Goal: Task Accomplishment & Management: Complete application form

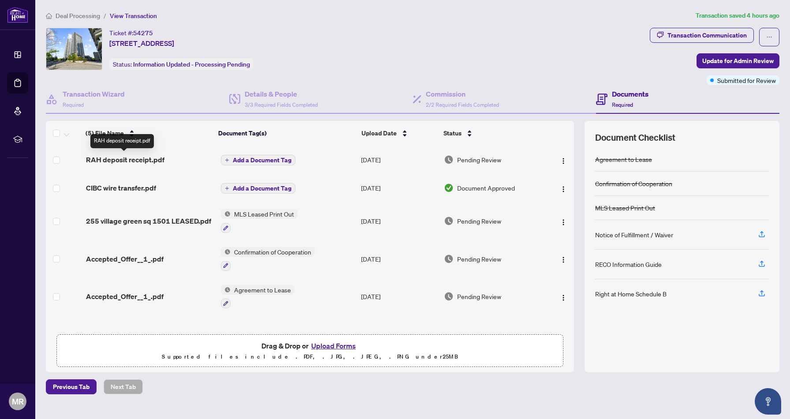
click at [121, 159] on span "RAH deposit receipt.pdf" at bounding box center [125, 159] width 78 height 11
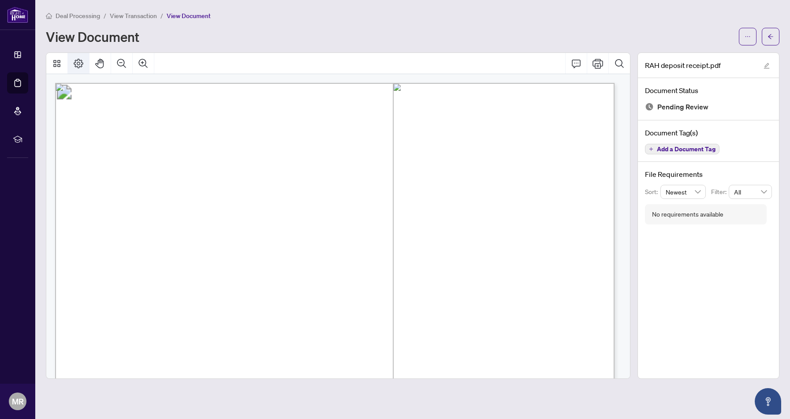
click at [71, 59] on button "Page Layout" at bounding box center [78, 63] width 21 height 21
click at [766, 43] on button "button" at bounding box center [771, 37] width 18 height 18
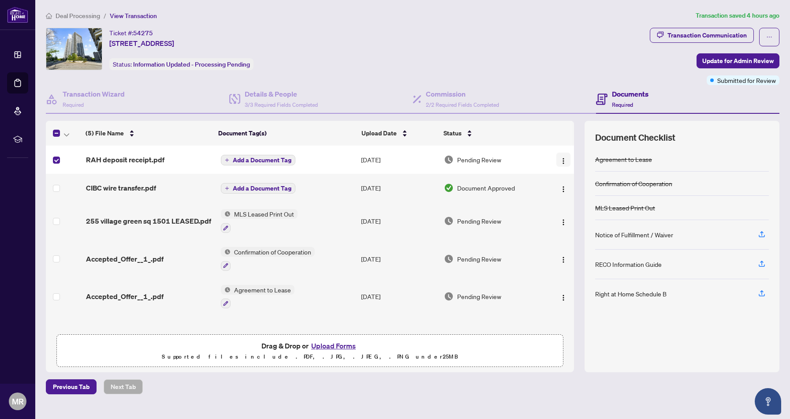
click at [560, 158] on img "button" at bounding box center [563, 160] width 7 height 7
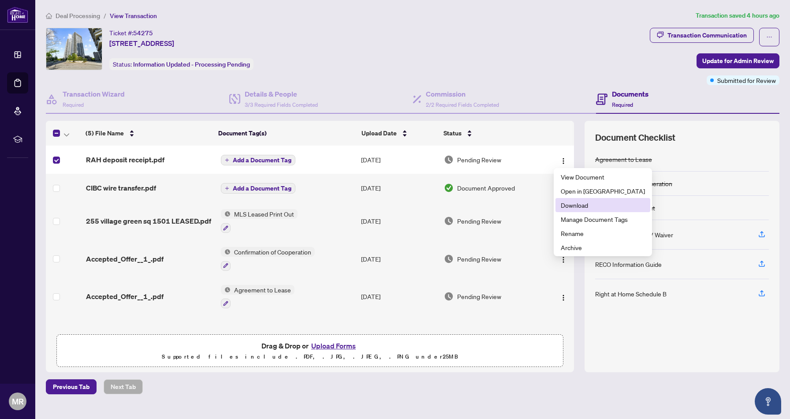
click at [588, 209] on span "Download" at bounding box center [603, 205] width 84 height 10
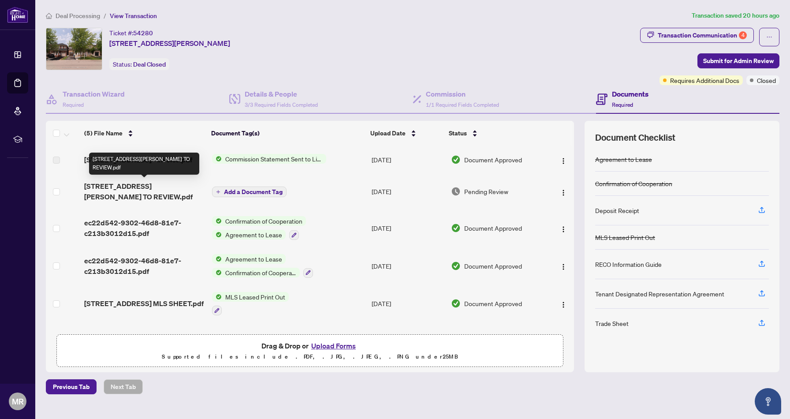
click at [165, 189] on span "[STREET_ADDRESS][PERSON_NAME] TO REVIEW.pdf" at bounding box center [144, 191] width 121 height 21
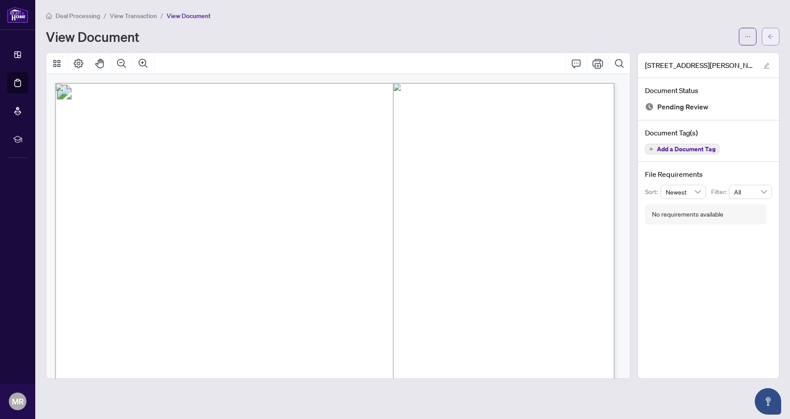
click at [767, 34] on icon "arrow-left" at bounding box center [770, 36] width 6 height 6
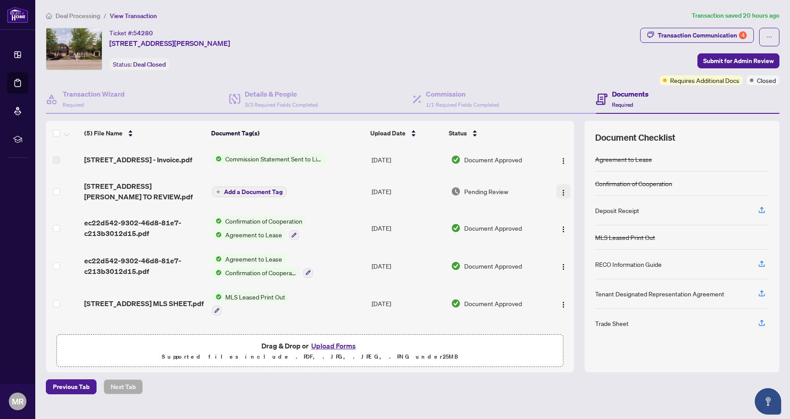
click at [560, 191] on img "button" at bounding box center [563, 192] width 7 height 7
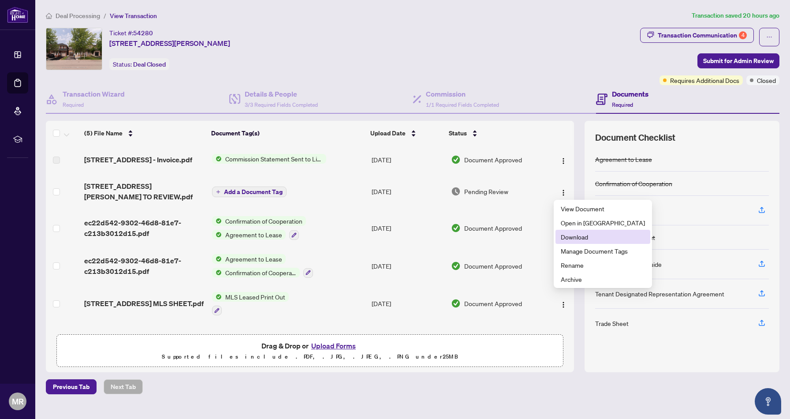
click at [571, 231] on li "Download" at bounding box center [602, 237] width 95 height 14
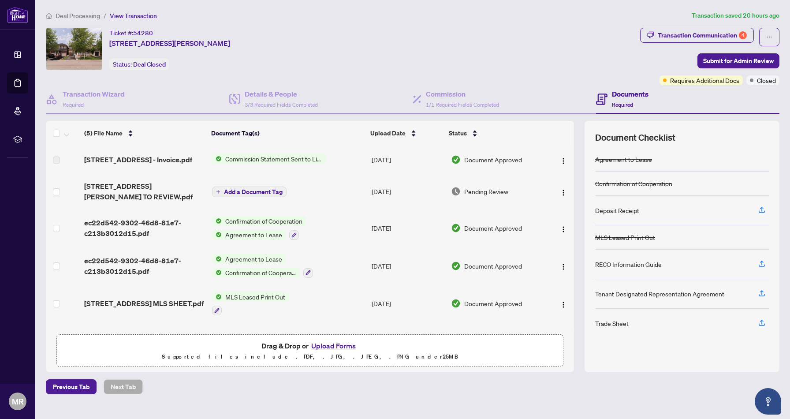
click at [775, 320] on div "Document Checklist Agreement to Lease Confirmation of Cooperation Deposit Recei…" at bounding box center [681, 246] width 195 height 251
click at [763, 322] on icon "button" at bounding box center [762, 323] width 8 height 8
click at [759, 316] on span "button" at bounding box center [762, 323] width 8 height 14
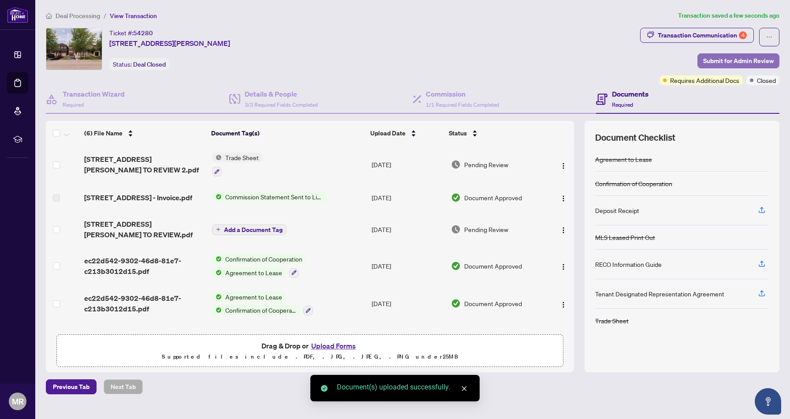
click at [712, 60] on span "Submit for Admin Review" at bounding box center [738, 61] width 71 height 14
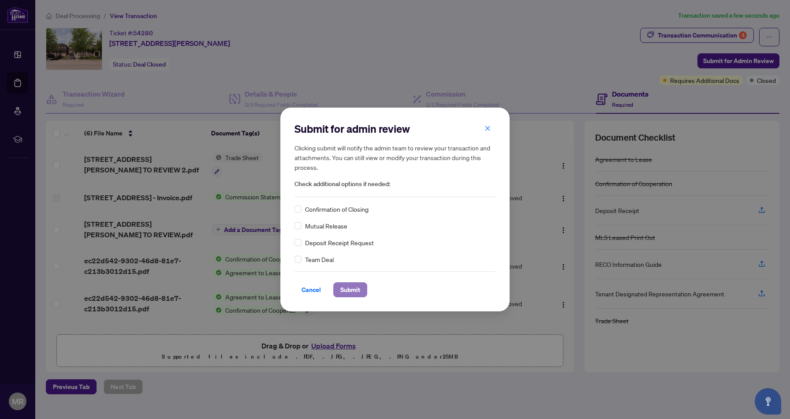
click at [348, 284] on span "Submit" at bounding box center [350, 290] width 20 height 14
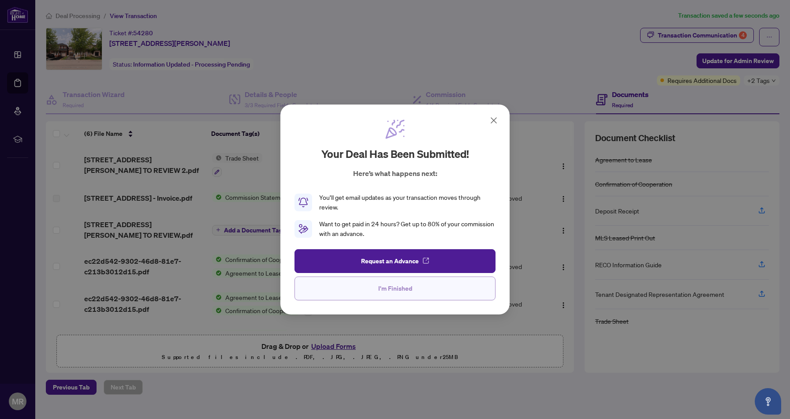
click at [420, 291] on button "I'm Finished" at bounding box center [394, 288] width 201 height 24
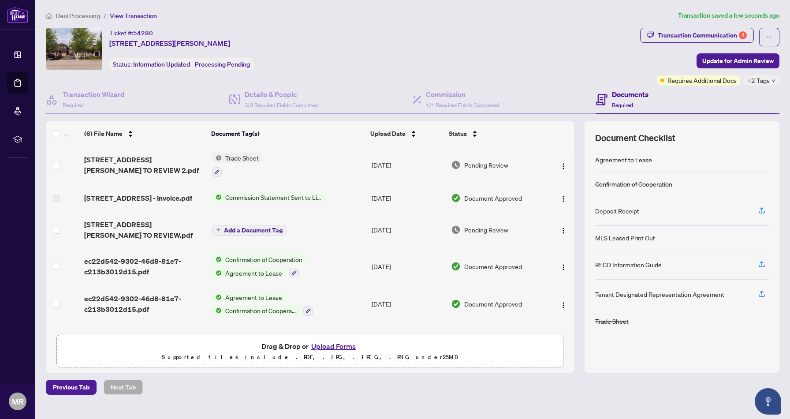
click at [643, 289] on div "Tenant Designated Representation Agreement" at bounding box center [659, 294] width 129 height 10
click at [763, 207] on icon "button" at bounding box center [762, 210] width 8 height 8
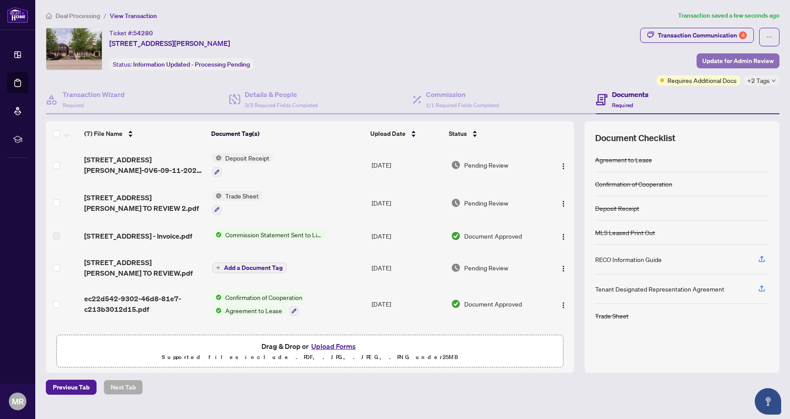
click at [726, 55] on span "Update for Admin Review" at bounding box center [737, 61] width 71 height 14
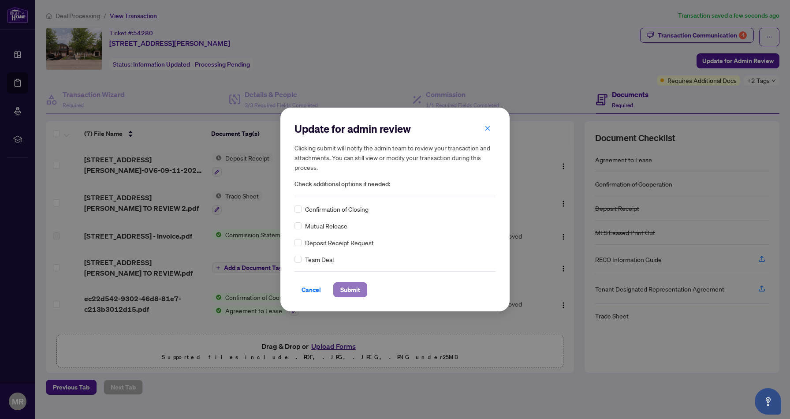
click at [344, 288] on span "Submit" at bounding box center [350, 290] width 20 height 14
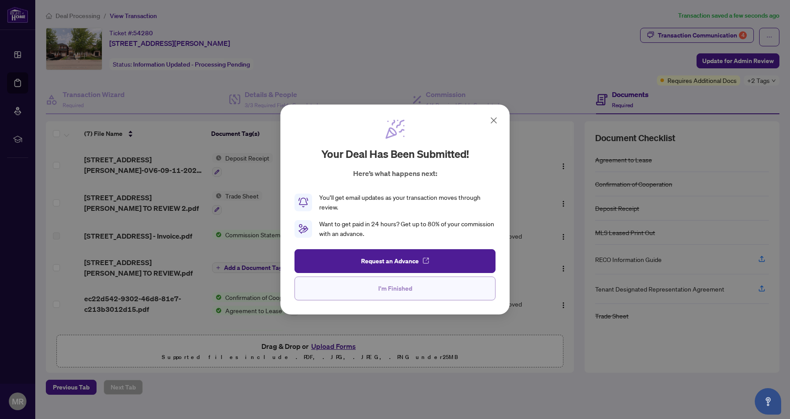
click at [434, 282] on button "I'm Finished" at bounding box center [394, 288] width 201 height 24
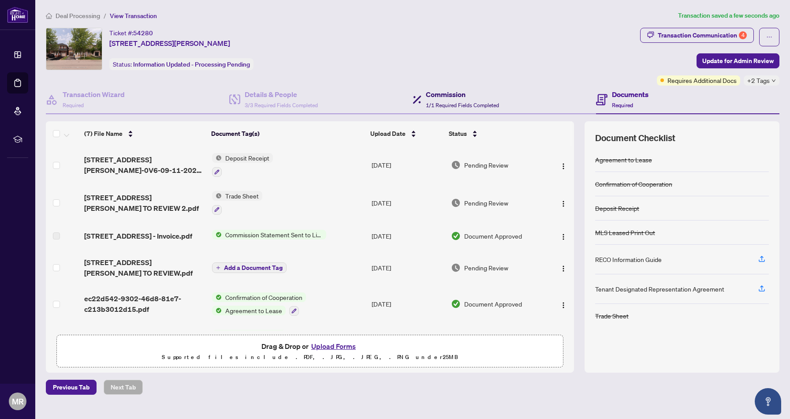
click at [451, 102] on span "1/1 Required Fields Completed" at bounding box center [462, 105] width 73 height 7
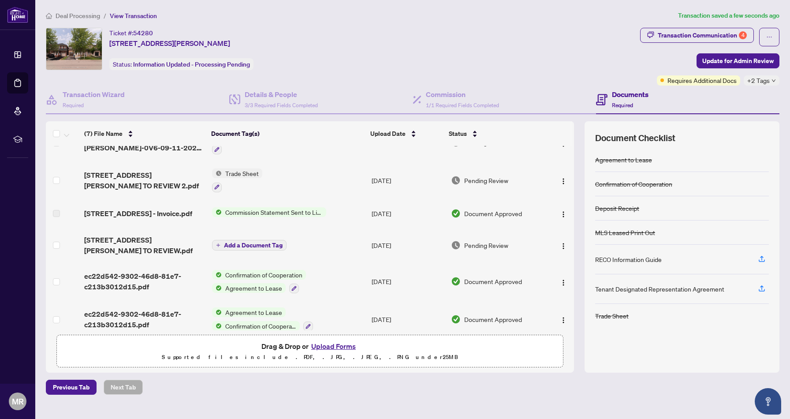
scroll to position [68, 0]
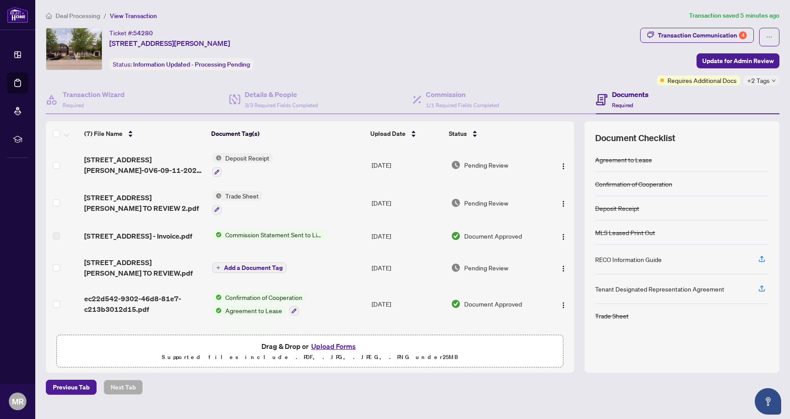
scroll to position [68, 0]
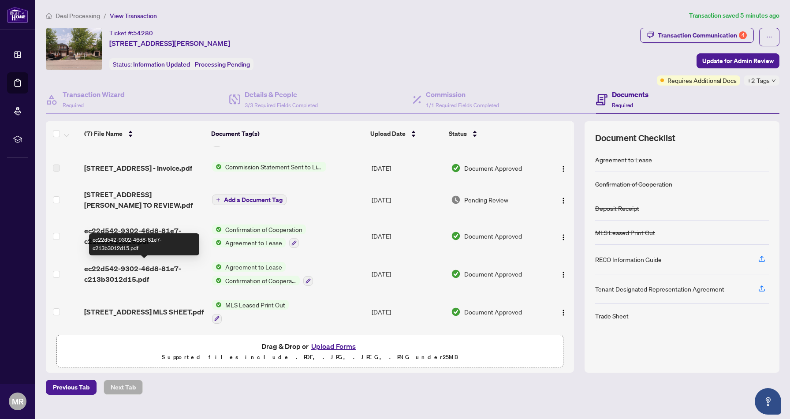
click at [153, 277] on span "ec22d542-9302-46d8-81e7-c213b3012d15.pdf" at bounding box center [144, 273] width 121 height 21
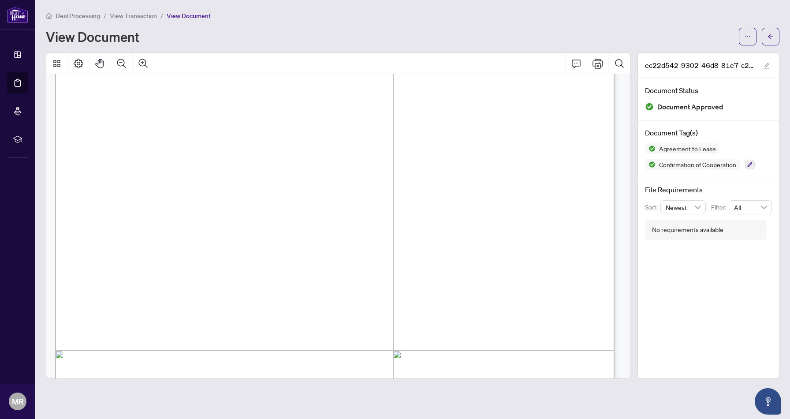
scroll to position [1549, 0]
click at [770, 43] on span "button" at bounding box center [770, 37] width 6 height 14
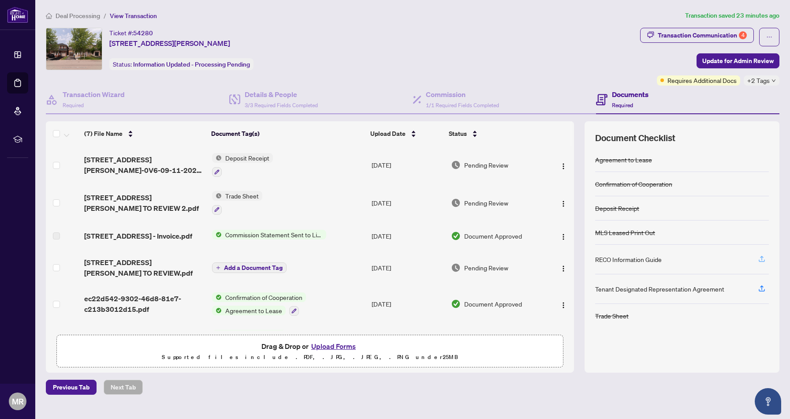
click at [758, 260] on icon "button" at bounding box center [762, 259] width 8 height 8
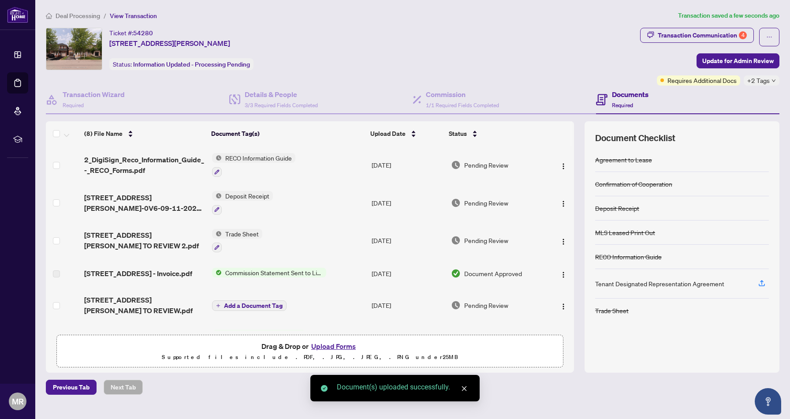
click at [754, 283] on div "Tenant Designated Representation Agreement" at bounding box center [682, 284] width 174 height 30
click at [759, 282] on icon "button" at bounding box center [762, 283] width 8 height 8
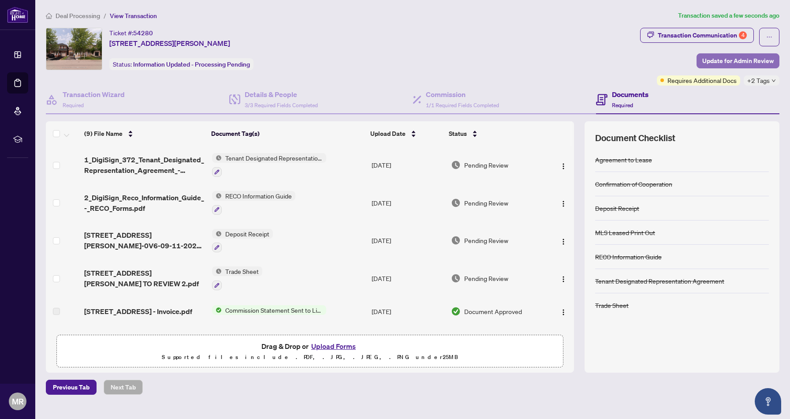
click at [764, 55] on span "Update for Admin Review" at bounding box center [737, 61] width 71 height 14
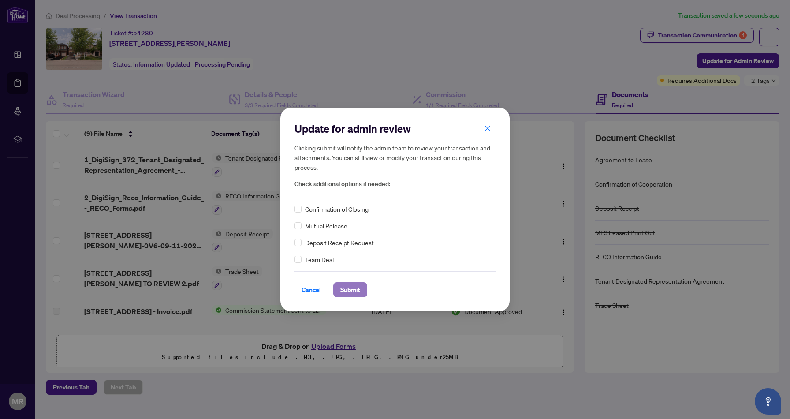
click at [347, 286] on span "Submit" at bounding box center [350, 290] width 20 height 14
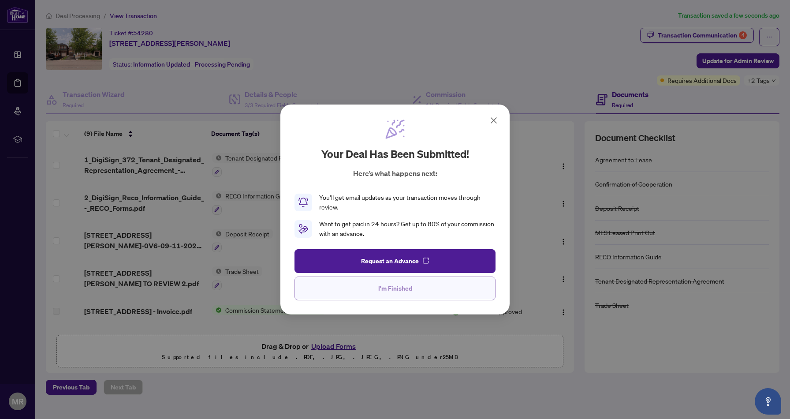
click at [385, 298] on button "I'm Finished" at bounding box center [394, 288] width 201 height 24
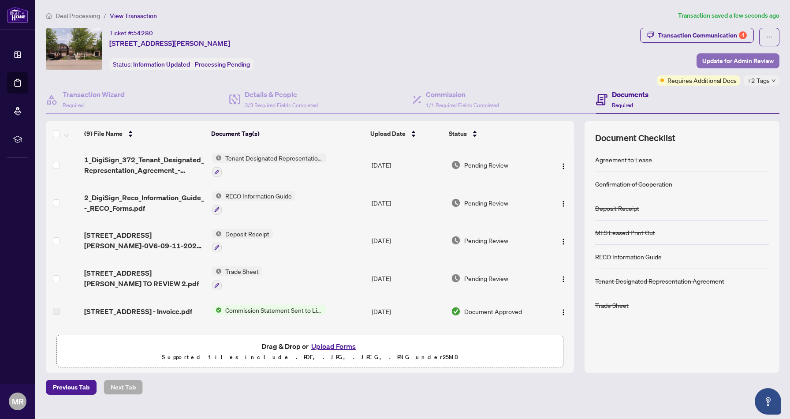
click at [744, 65] on span "Update for Admin Review" at bounding box center [737, 61] width 71 height 14
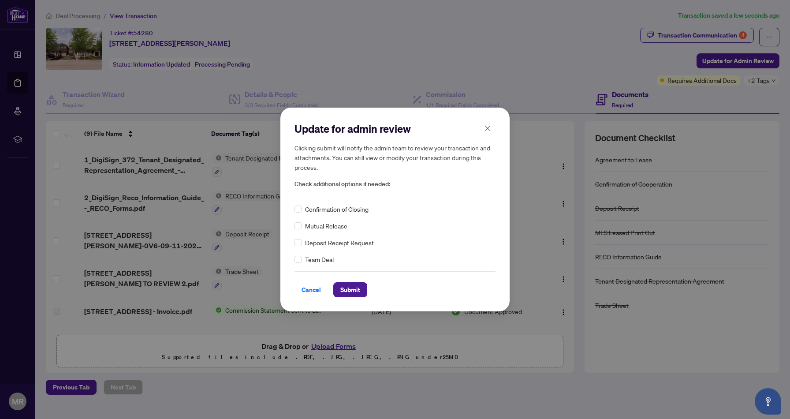
click at [301, 204] on div "Update for admin review Clicking submit will notify the admin team to review yo…" at bounding box center [394, 209] width 201 height 175
click at [353, 282] on div "Cancel Submit" at bounding box center [394, 284] width 201 height 26
click at [353, 285] on span "Submit" at bounding box center [350, 290] width 20 height 14
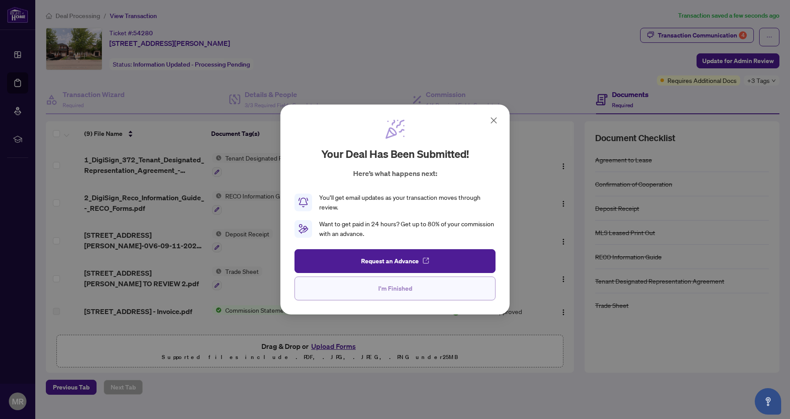
click at [402, 297] on button "I'm Finished" at bounding box center [394, 288] width 201 height 24
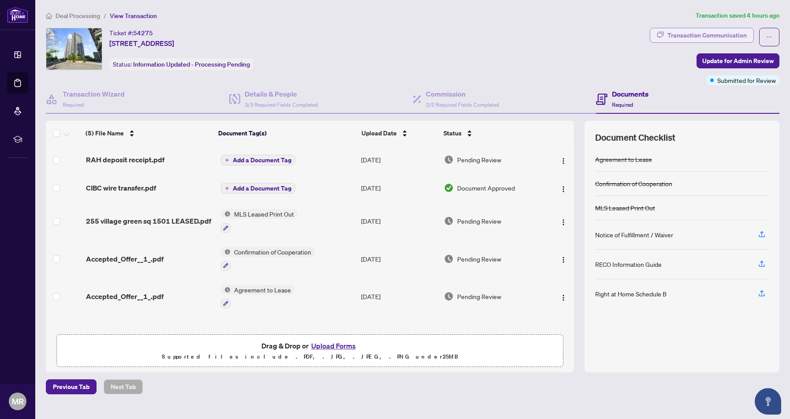
click at [741, 38] on div "Transaction Communication" at bounding box center [706, 35] width 79 height 14
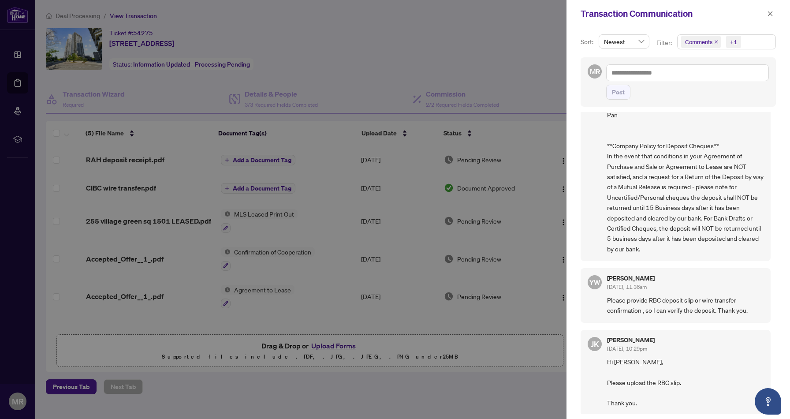
scroll to position [2, 0]
click at [455, 56] on div at bounding box center [395, 209] width 790 height 419
click at [776, 14] on div "Transaction Communication" at bounding box center [677, 13] width 223 height 27
click at [775, 14] on button "button" at bounding box center [769, 13] width 11 height 11
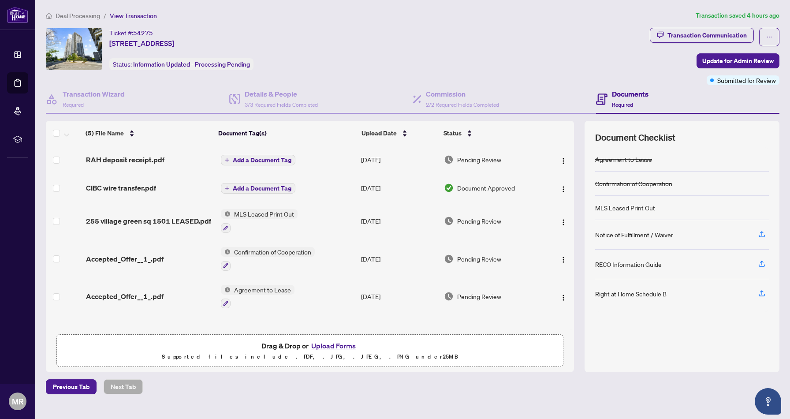
click at [625, 97] on h4 "Documents" at bounding box center [630, 94] width 37 height 11
click at [765, 42] on button "button" at bounding box center [769, 37] width 20 height 19
click at [484, 74] on div "Ticket #: 54275 [STREET_ADDRESS] Status: Information Updated - Processing Pendi…" at bounding box center [346, 56] width 604 height 57
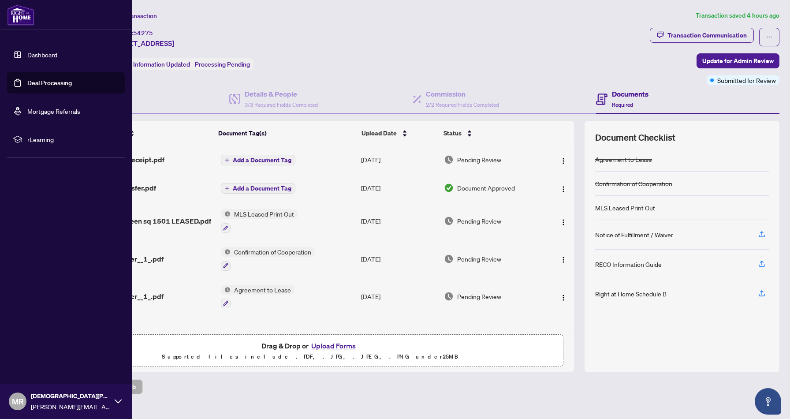
click at [37, 82] on link "Deal Processing" at bounding box center [49, 83] width 45 height 8
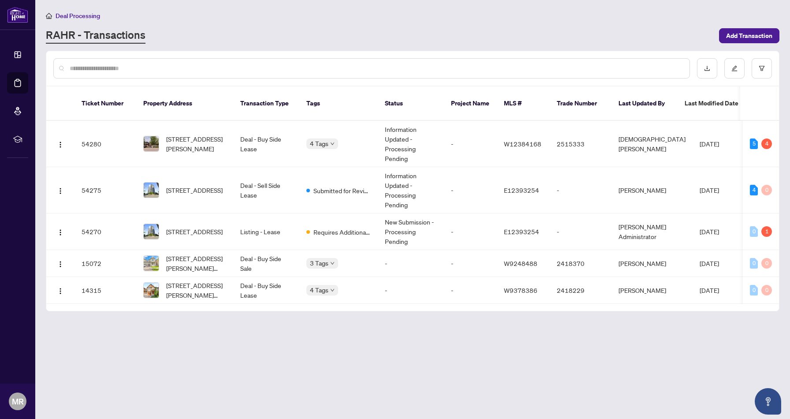
click at [270, 31] on div "RAHR - Transactions" at bounding box center [380, 36] width 668 height 16
click at [410, 231] on td "New Submission - Processing Pending" at bounding box center [411, 231] width 66 height 37
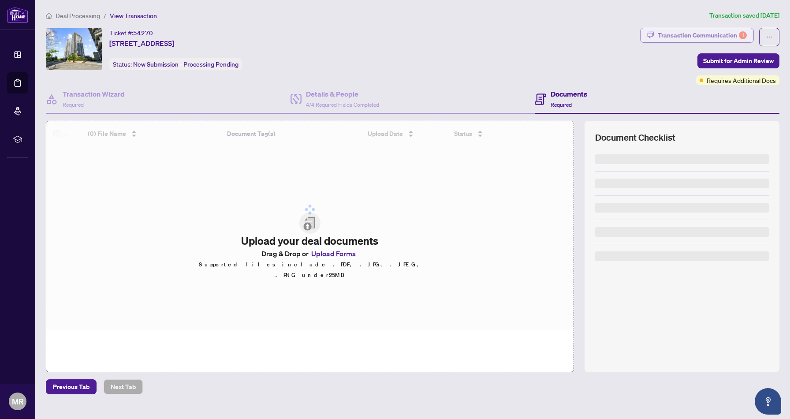
click at [736, 39] on div "Transaction Communication 1" at bounding box center [702, 35] width 89 height 14
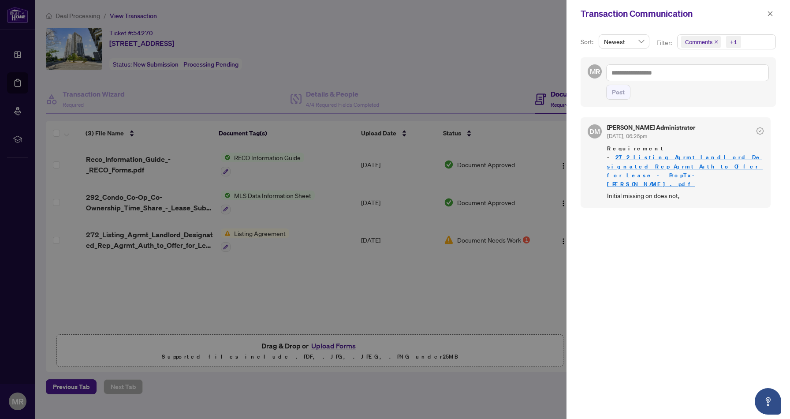
click at [644, 165] on link "272_Listing_Agrmt_Landlord_Designated_Rep_Agrmt_Auth_to_Offer_for_Lease_-_PropT…" at bounding box center [685, 170] width 156 height 34
click at [507, 39] on div at bounding box center [395, 209] width 790 height 419
click at [476, 73] on div at bounding box center [395, 209] width 790 height 419
click at [758, 131] on icon "check-circle" at bounding box center [759, 130] width 7 height 7
click at [768, 19] on span "button" at bounding box center [770, 14] width 6 height 14
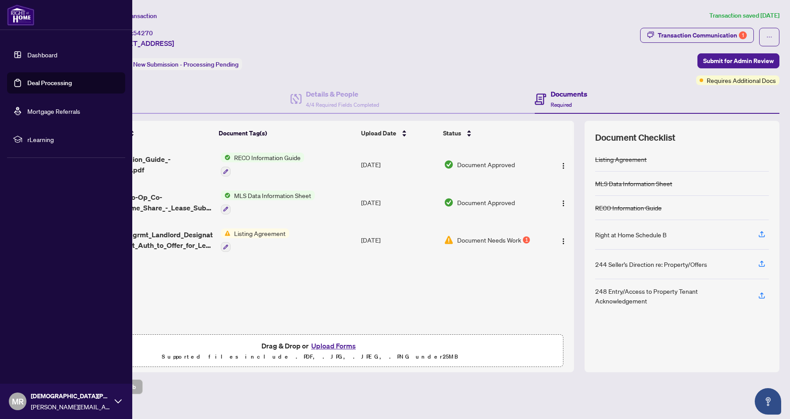
click at [6, 63] on ul "Dashboard Deal Processing Mortgage Referrals rLearning" at bounding box center [66, 97] width 132 height 120
click at [41, 56] on link "Dashboard" at bounding box center [42, 55] width 30 height 8
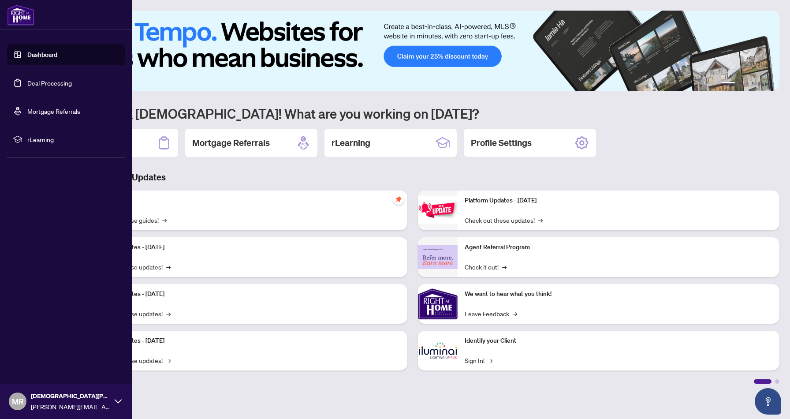
click at [34, 82] on link "Deal Processing" at bounding box center [49, 83] width 45 height 8
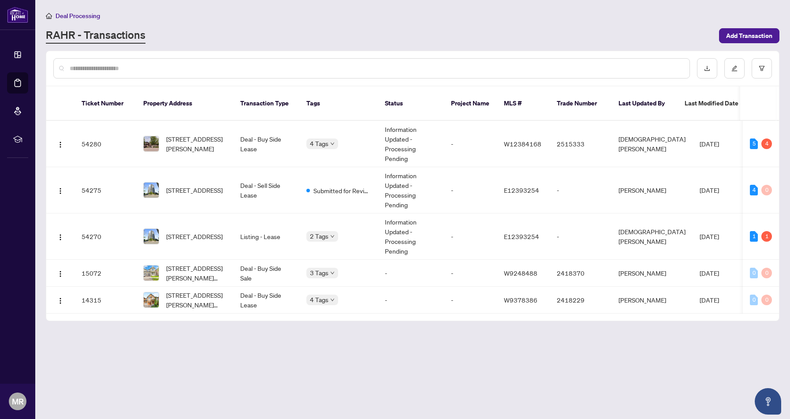
click at [382, 67] on input "text" at bounding box center [376, 68] width 613 height 10
click at [357, 15] on div "Deal Processing" at bounding box center [412, 16] width 733 height 10
click at [444, 182] on td "-" at bounding box center [470, 190] width 53 height 46
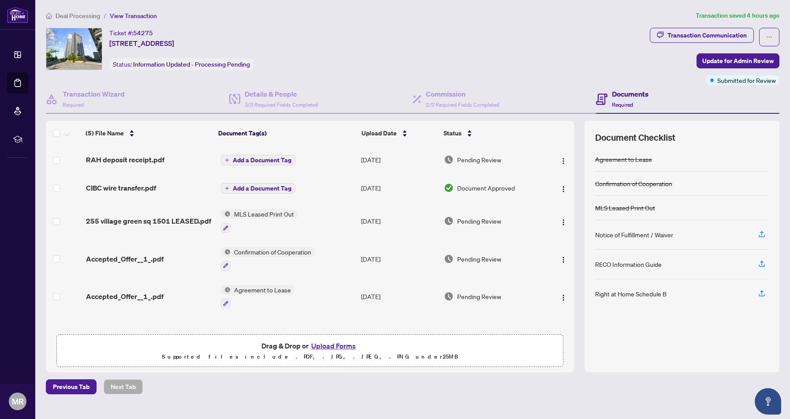
click at [530, 52] on div "Ticket #: 54275 [STREET_ADDRESS] Status: Information Updated - Processing Pendi…" at bounding box center [346, 49] width 600 height 42
click at [115, 13] on span "View Transaction" at bounding box center [133, 16] width 47 height 8
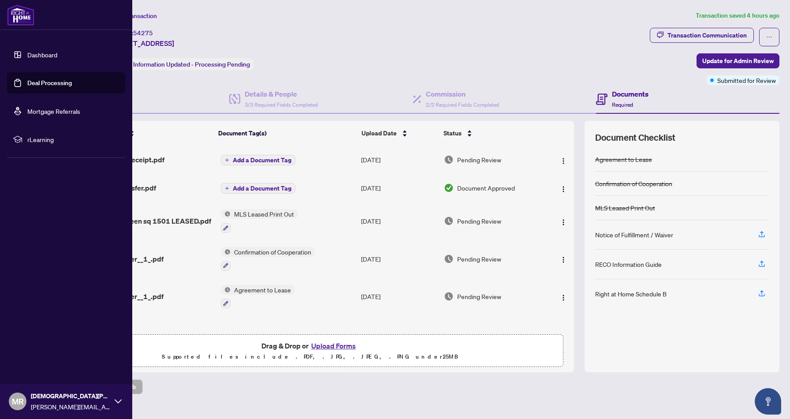
click at [45, 84] on link "Deal Processing" at bounding box center [49, 83] width 45 height 8
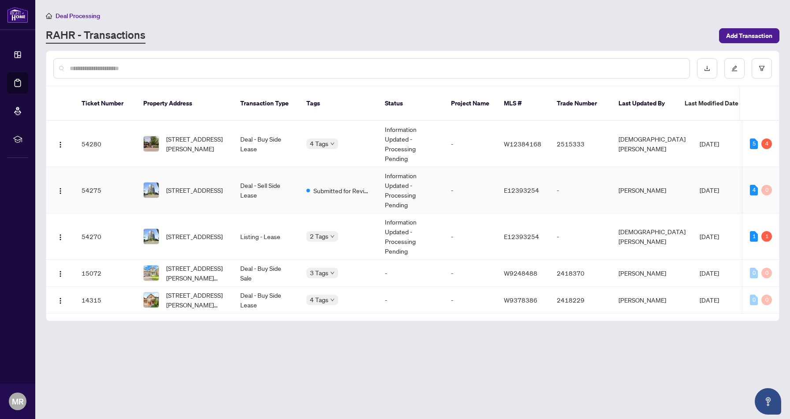
click at [438, 183] on td "Information Updated - Processing Pending" at bounding box center [411, 190] width 66 height 46
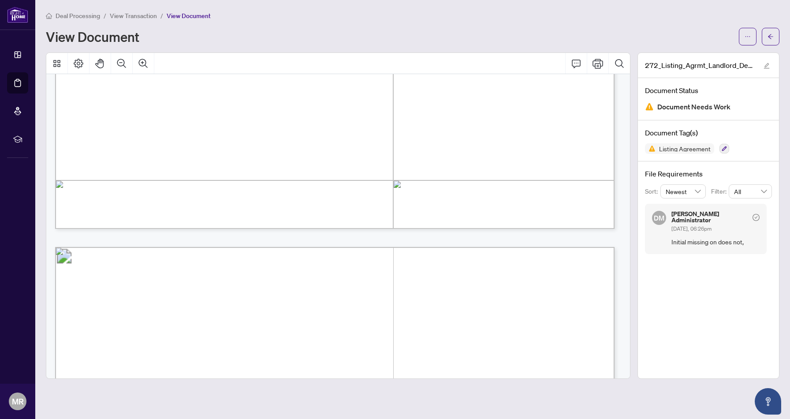
scroll to position [1598, 0]
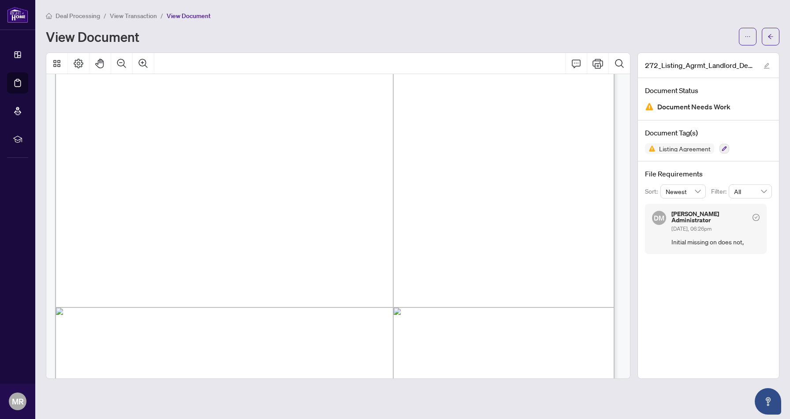
click at [779, 36] on main "Deal Processing / View Transaction / View Document View Document 272_Listing_Ag…" at bounding box center [412, 209] width 755 height 419
click at [778, 37] on button "button" at bounding box center [771, 37] width 18 height 18
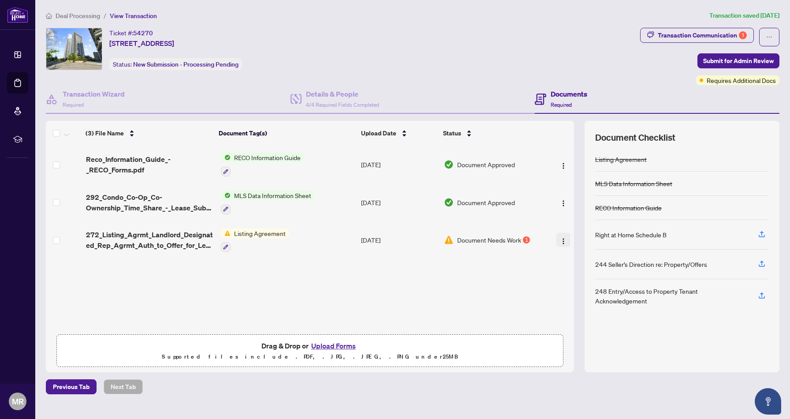
click at [563, 242] on span "button" at bounding box center [563, 240] width 7 height 10
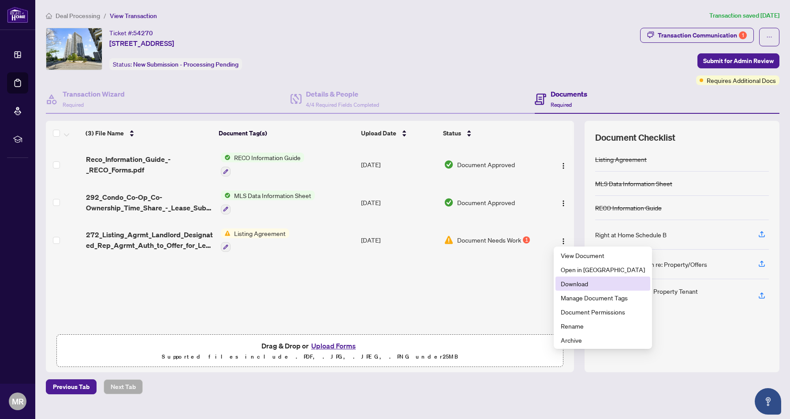
click at [569, 282] on span "Download" at bounding box center [603, 284] width 84 height 10
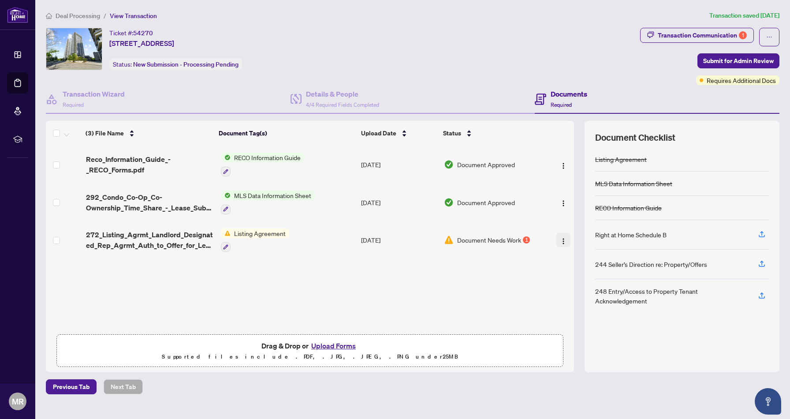
click at [566, 240] on button "button" at bounding box center [563, 240] width 14 height 14
click at [312, 278] on div "Reco_Information_Guide_-_RECO_Forms.pdf RECO Information Guide [DATE] Document …" at bounding box center [310, 237] width 528 height 184
click at [676, 36] on div "Transaction Communication 1" at bounding box center [702, 35] width 89 height 14
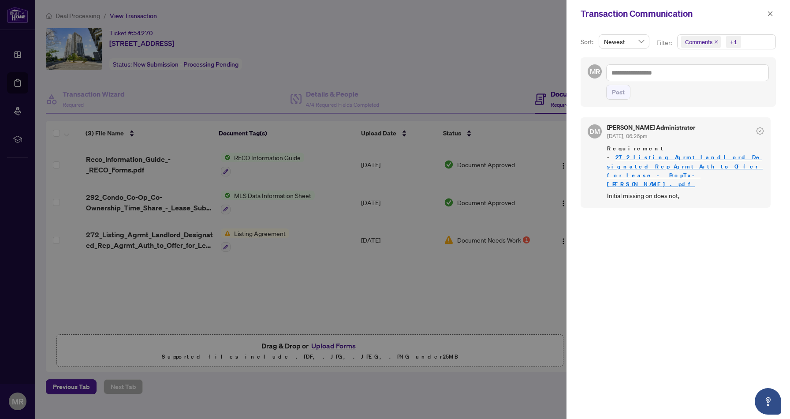
click at [520, 289] on div at bounding box center [395, 209] width 790 height 419
click at [563, 239] on div at bounding box center [395, 209] width 790 height 419
click at [560, 241] on div at bounding box center [395, 209] width 790 height 419
click at [773, 11] on button "button" at bounding box center [769, 13] width 11 height 11
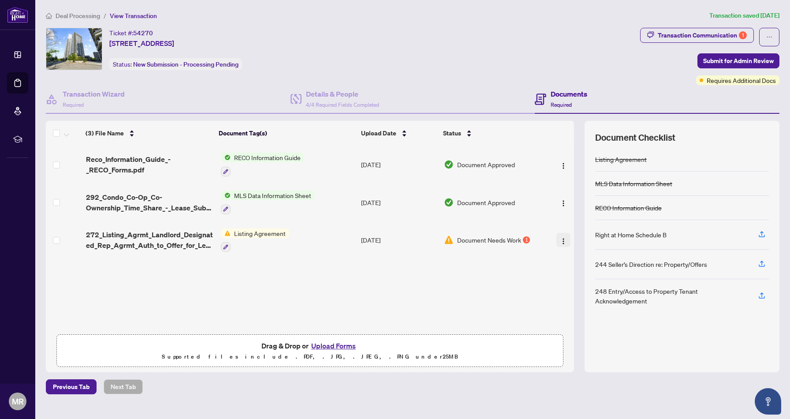
click at [562, 238] on img "button" at bounding box center [563, 241] width 7 height 7
click at [584, 138] on div "Document Checklist Listing Agreement MLS Data Information Sheet RECO Informatio…" at bounding box center [681, 246] width 195 height 251
click at [318, 349] on button "Upload Forms" at bounding box center [334, 345] width 50 height 11
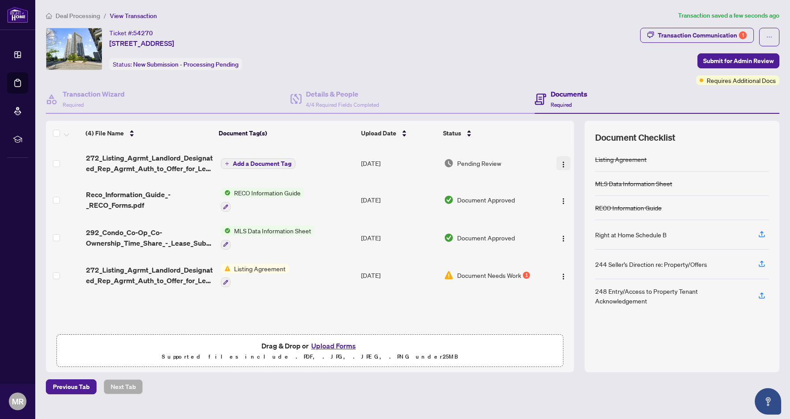
click at [560, 161] on img "button" at bounding box center [563, 164] width 7 height 7
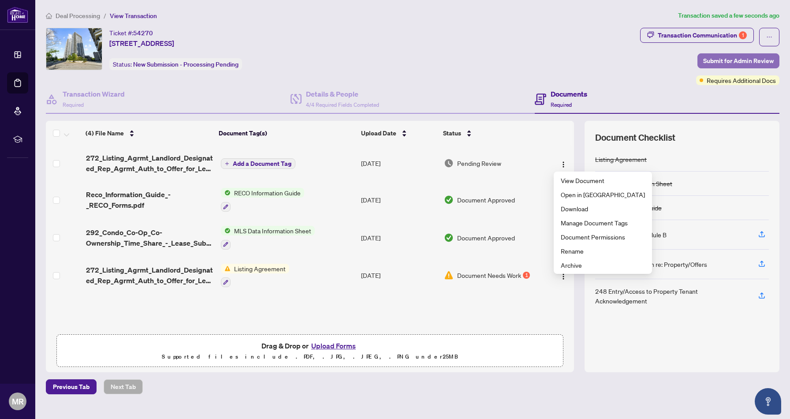
click at [714, 57] on span "Submit for Admin Review" at bounding box center [738, 61] width 71 height 14
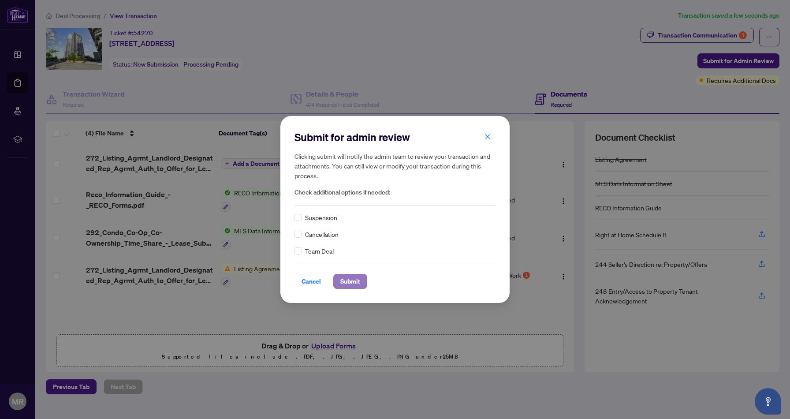
click at [343, 280] on span "Submit" at bounding box center [350, 281] width 20 height 14
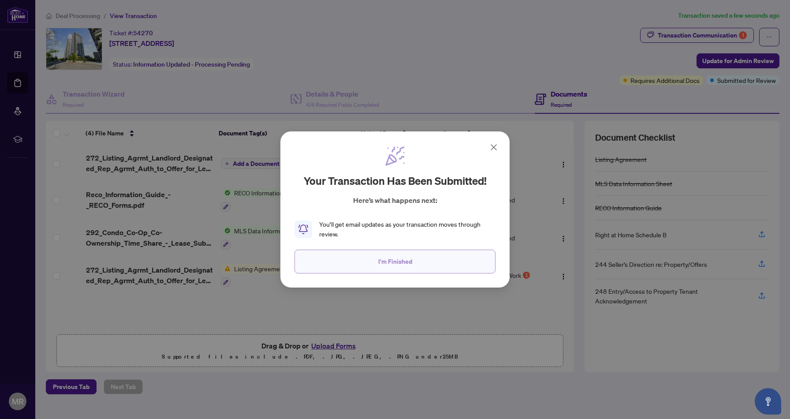
click at [475, 252] on button "I'm Finished" at bounding box center [394, 261] width 201 height 24
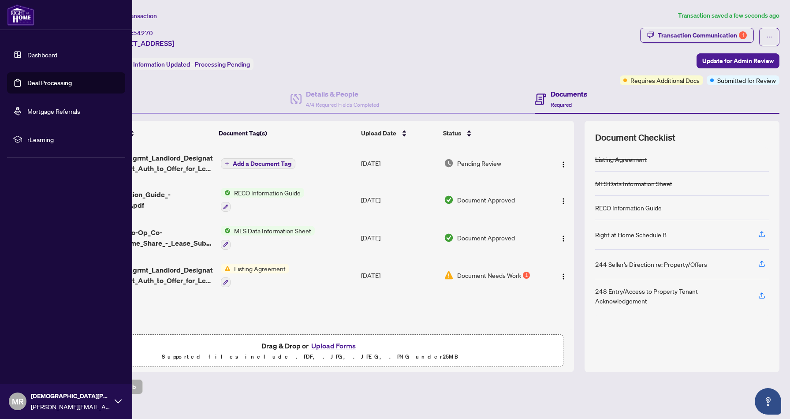
click at [33, 87] on link "Deal Processing" at bounding box center [49, 83] width 45 height 8
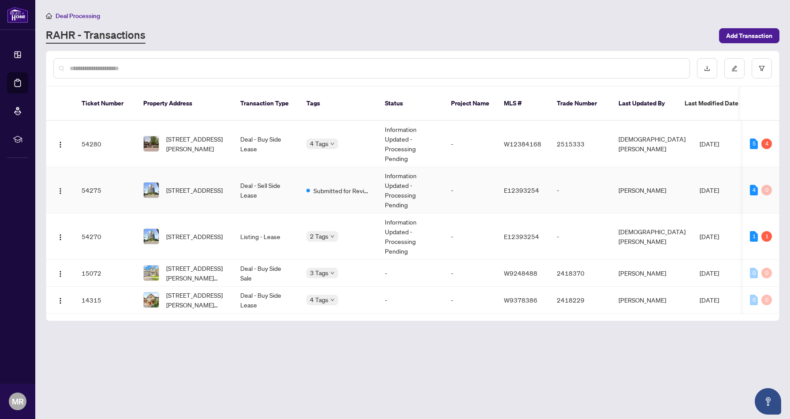
click at [368, 190] on td "Submitted for Review" at bounding box center [338, 190] width 78 height 46
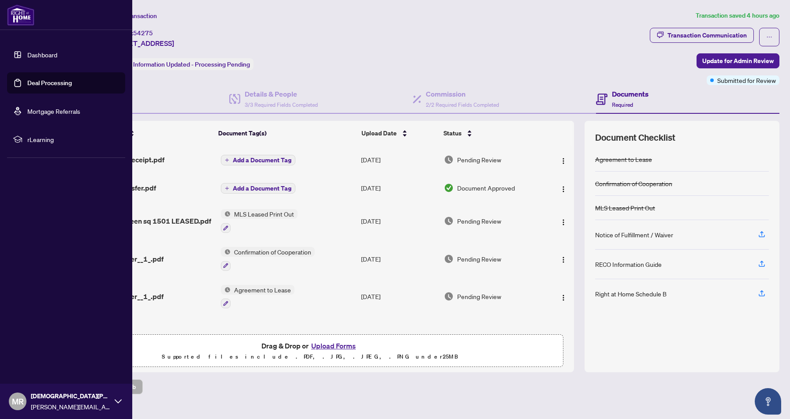
click at [27, 59] on link "Dashboard" at bounding box center [42, 55] width 30 height 8
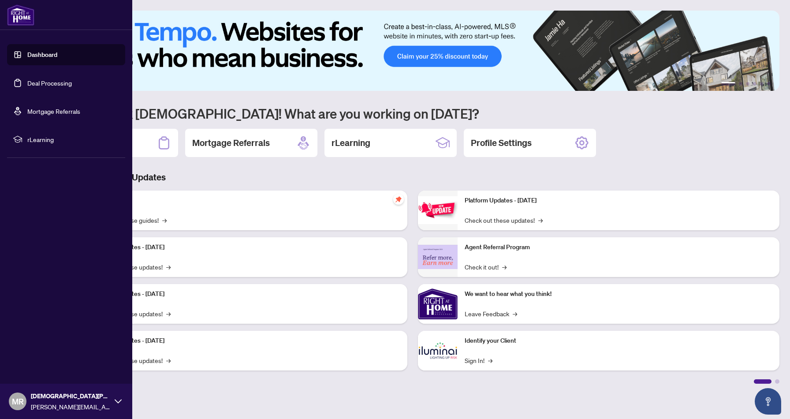
click at [52, 84] on link "Deal Processing" at bounding box center [49, 83] width 45 height 8
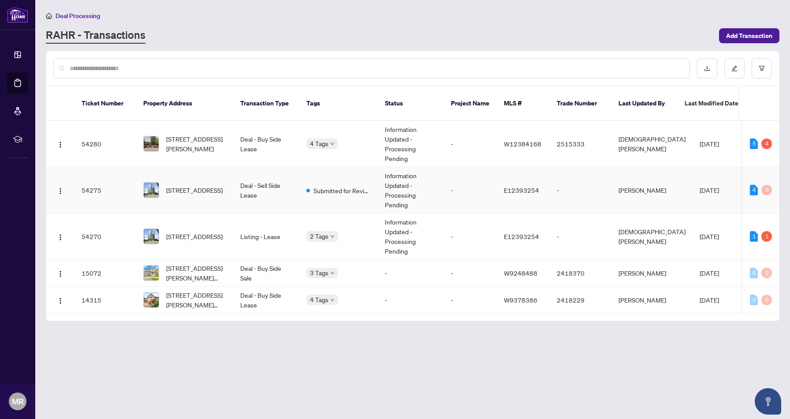
click at [271, 185] on td "Deal - Sell Side Lease" at bounding box center [266, 190] width 66 height 46
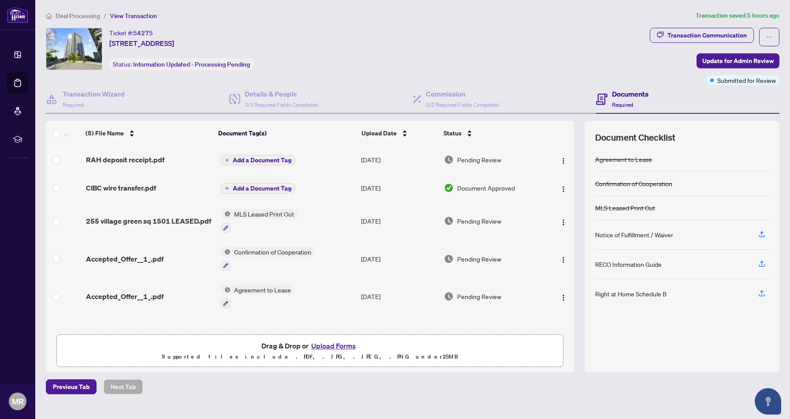
click at [530, 37] on div "Ticket #: 54275 [STREET_ADDRESS] Status: Information Updated - Processing Pendi…" at bounding box center [346, 49] width 600 height 42
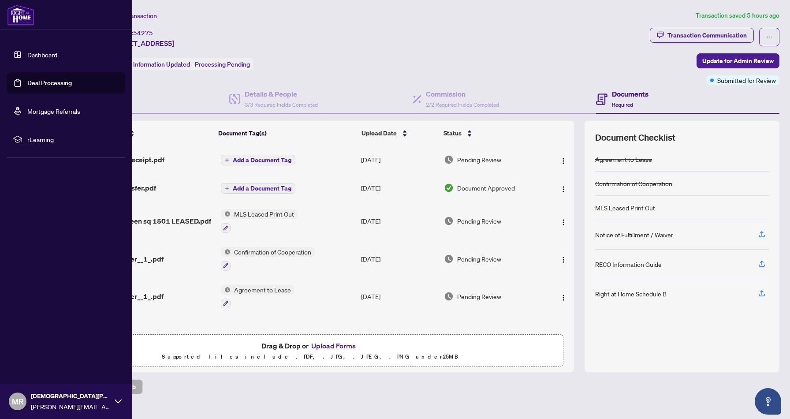
click at [66, 79] on link "Deal Processing" at bounding box center [49, 83] width 45 height 8
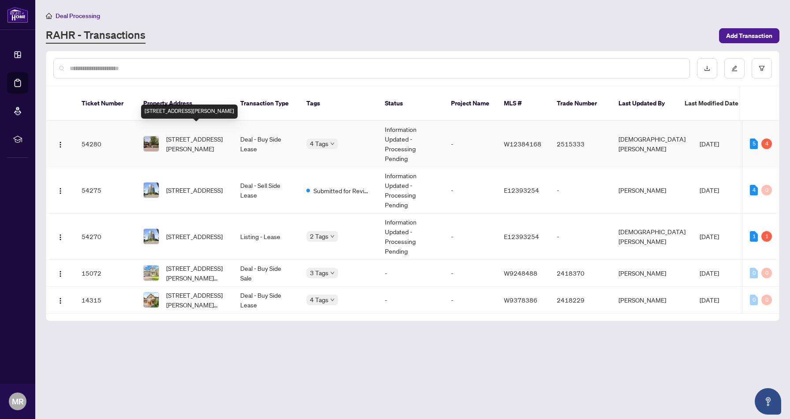
click at [223, 143] on span "[STREET_ADDRESS][PERSON_NAME]" at bounding box center [196, 143] width 60 height 19
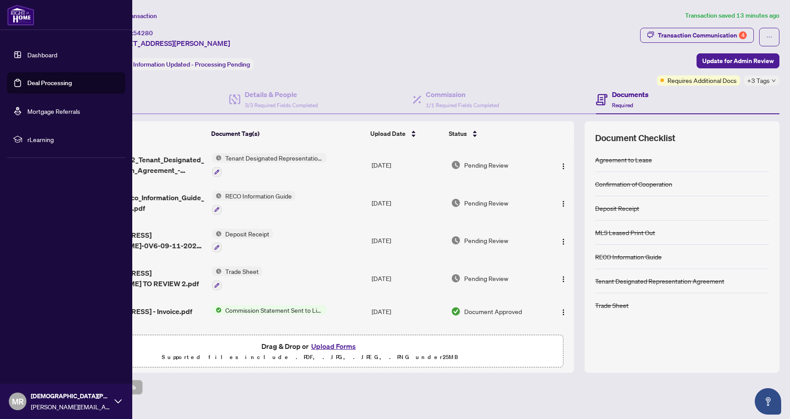
click at [46, 82] on link "Deal Processing" at bounding box center [49, 83] width 45 height 8
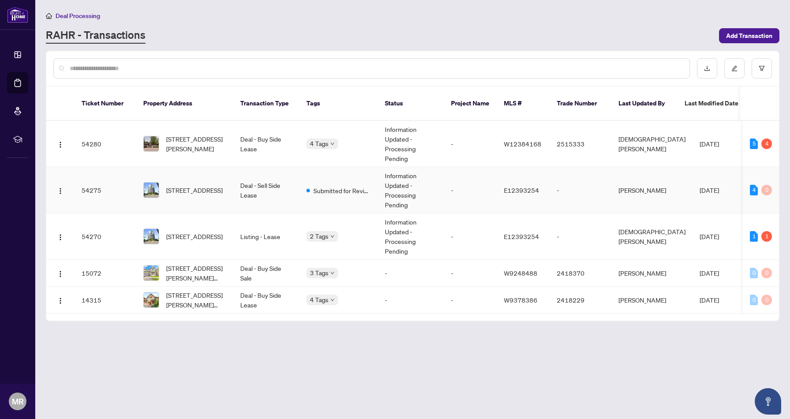
click at [291, 188] on td "Deal - Sell Side Lease" at bounding box center [266, 190] width 66 height 46
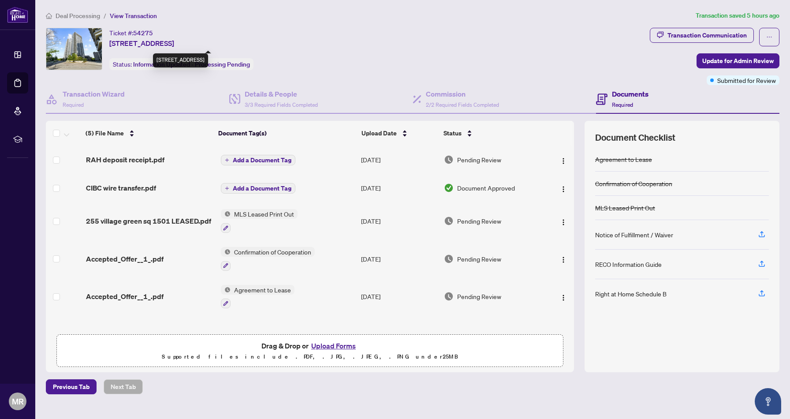
drag, startPoint x: 308, startPoint y: 45, endPoint x: 111, endPoint y: 45, distance: 197.5
click at [111, 45] on div "Ticket #: 54275 [STREET_ADDRESS] Status: Information Updated - Processing Pendi…" at bounding box center [346, 49] width 600 height 42
click at [111, 45] on span "[STREET_ADDRESS]" at bounding box center [141, 43] width 65 height 11
drag, startPoint x: 111, startPoint y: 45, endPoint x: 283, endPoint y: 55, distance: 172.6
click at [253, 55] on div "Ticket #: 54275 [STREET_ADDRESS] Status: Information Updated - Processing Pendi…" at bounding box center [181, 49] width 144 height 42
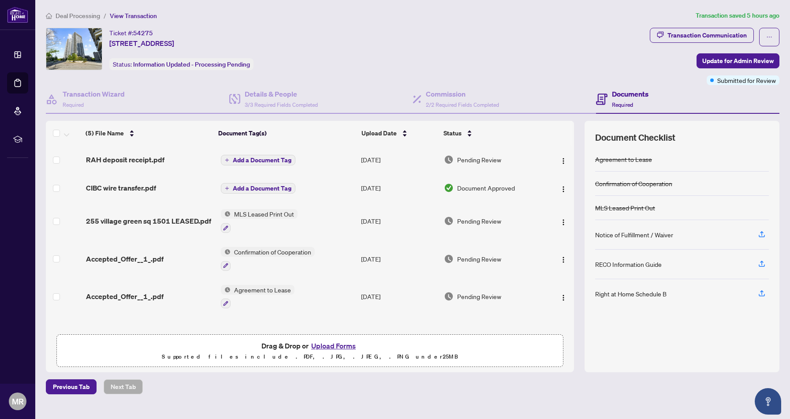
click at [174, 47] on span "[STREET_ADDRESS]" at bounding box center [141, 43] width 65 height 11
click at [324, 41] on div "Ticket #: 54275 [STREET_ADDRESS] Status: Information Updated - Processing Pendi…" at bounding box center [346, 49] width 600 height 42
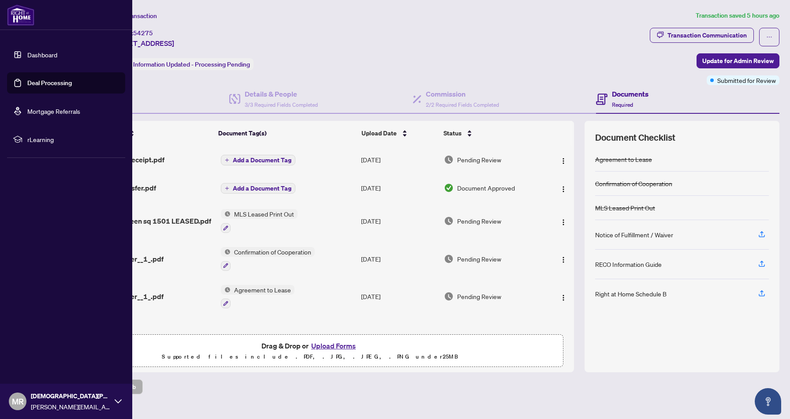
click at [60, 79] on link "Deal Processing" at bounding box center [49, 83] width 45 height 8
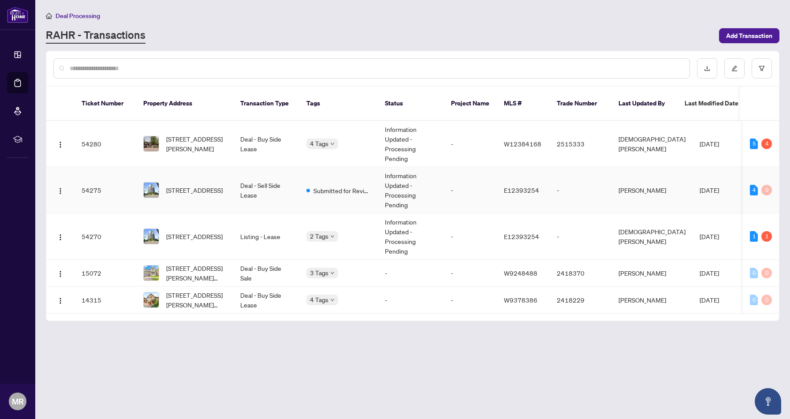
click at [279, 180] on td "Deal - Sell Side Lease" at bounding box center [266, 190] width 66 height 46
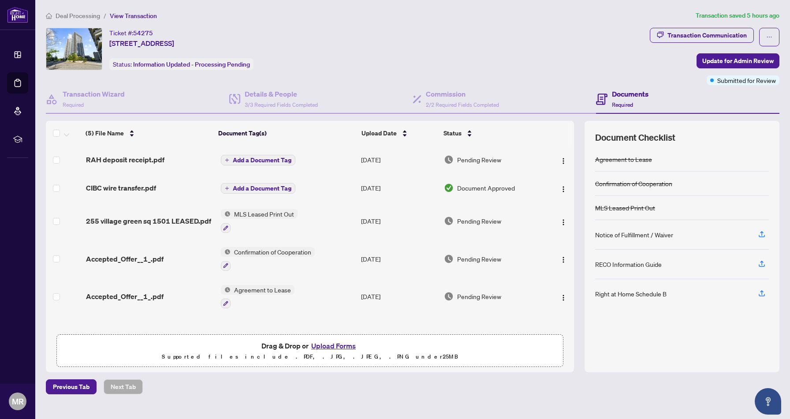
drag, startPoint x: 111, startPoint y: 45, endPoint x: 316, endPoint y: 40, distance: 205.5
click at [316, 40] on div "Ticket #: 54275 [STREET_ADDRESS] Status: Information Updated - Processing Pendi…" at bounding box center [346, 49] width 600 height 42
drag, startPoint x: 111, startPoint y: 44, endPoint x: 317, endPoint y: 39, distance: 206.3
click at [317, 39] on div "Ticket #: 54275 [STREET_ADDRESS] Status: Information Updated - Processing Pendi…" at bounding box center [346, 49] width 600 height 42
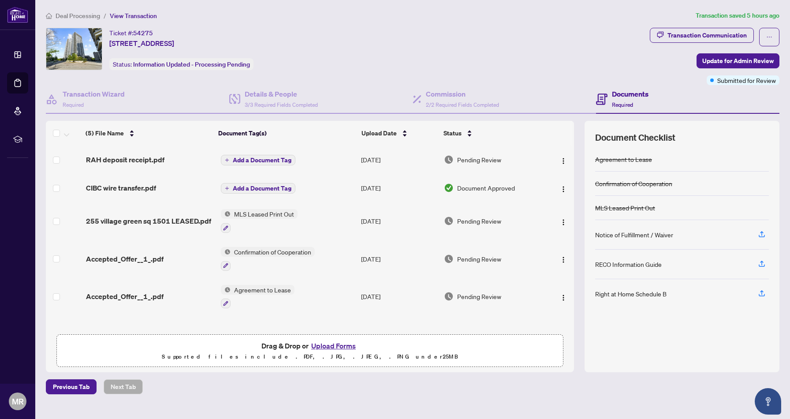
click at [317, 39] on div "Ticket #: 54275 [STREET_ADDRESS] Status: Information Updated - Processing Pendi…" at bounding box center [346, 49] width 600 height 42
drag, startPoint x: 314, startPoint y: 42, endPoint x: 106, endPoint y: 45, distance: 208.1
click at [106, 45] on div "Ticket #: 54275 [STREET_ADDRESS] Status: Information Updated - Processing Pendi…" at bounding box center [346, 49] width 600 height 42
click at [112, 44] on span "[STREET_ADDRESS]" at bounding box center [141, 43] width 65 height 11
drag, startPoint x: 110, startPoint y: 44, endPoint x: 319, endPoint y: 49, distance: 208.6
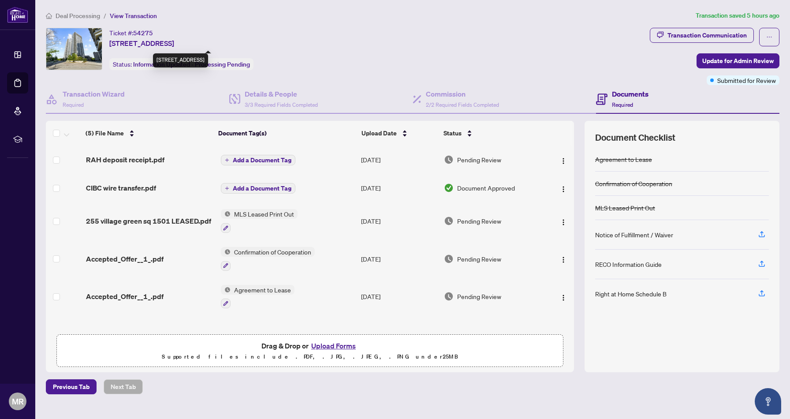
click at [319, 49] on div "Ticket #: 54275 [STREET_ADDRESS] Status: Information Updated - Processing Pendi…" at bounding box center [346, 49] width 600 height 42
click at [174, 42] on span "[STREET_ADDRESS]" at bounding box center [141, 43] width 65 height 11
